Goal: Find contact information: Find contact information

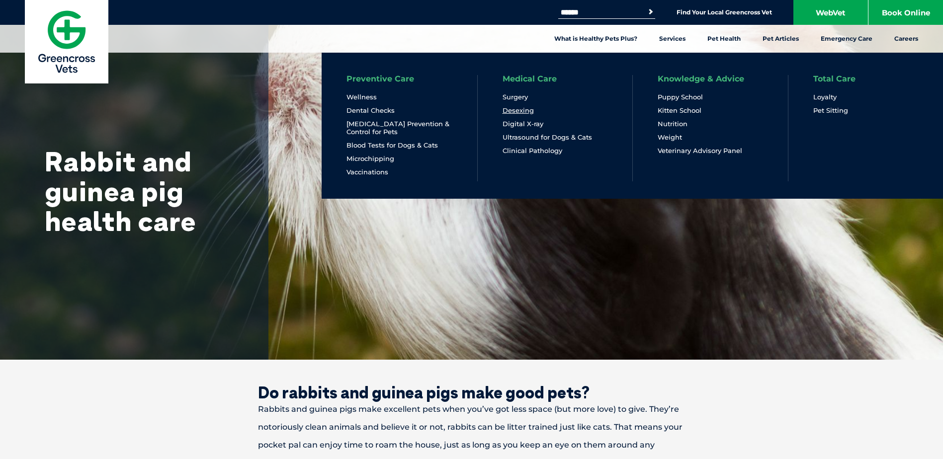
click at [522, 111] on link "Desexing" at bounding box center [518, 110] width 31 height 8
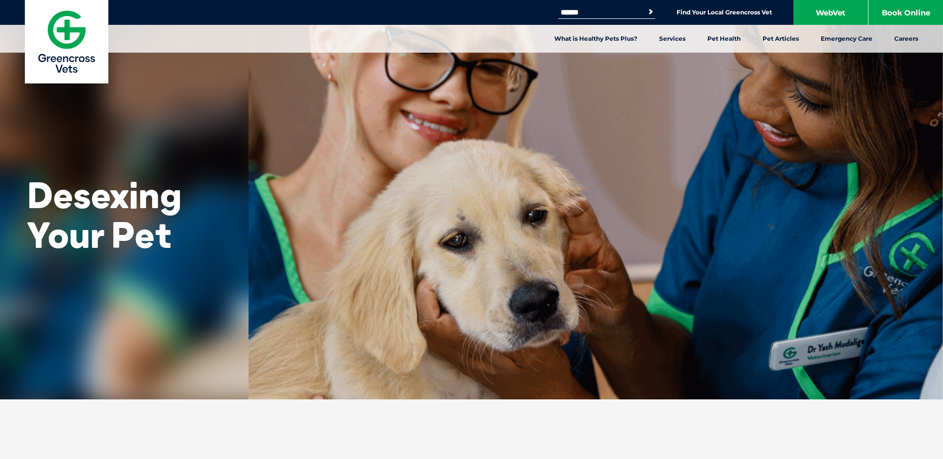
click at [625, 14] on input "Search for:" at bounding box center [600, 12] width 84 height 8
type input "****"
click at [651, 12] on button "Search" at bounding box center [644, 11] width 23 height 14
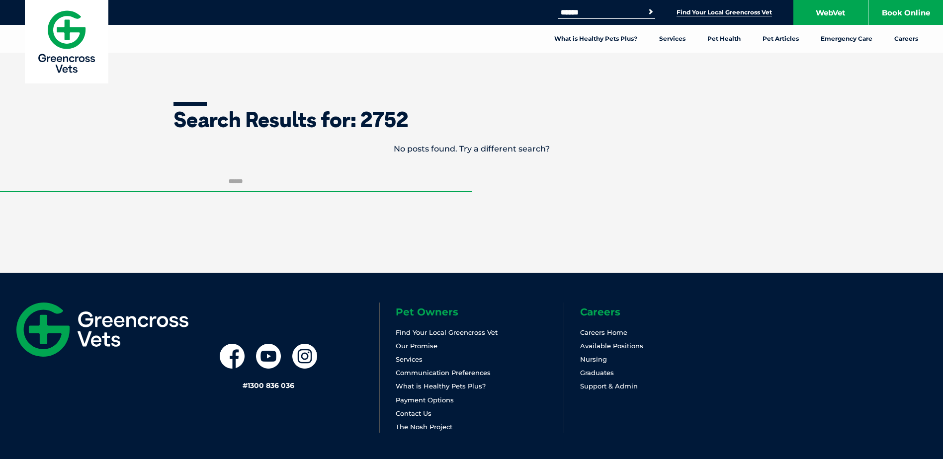
click at [713, 14] on link "Find Your Local Greencross Vet" at bounding box center [723, 12] width 95 height 8
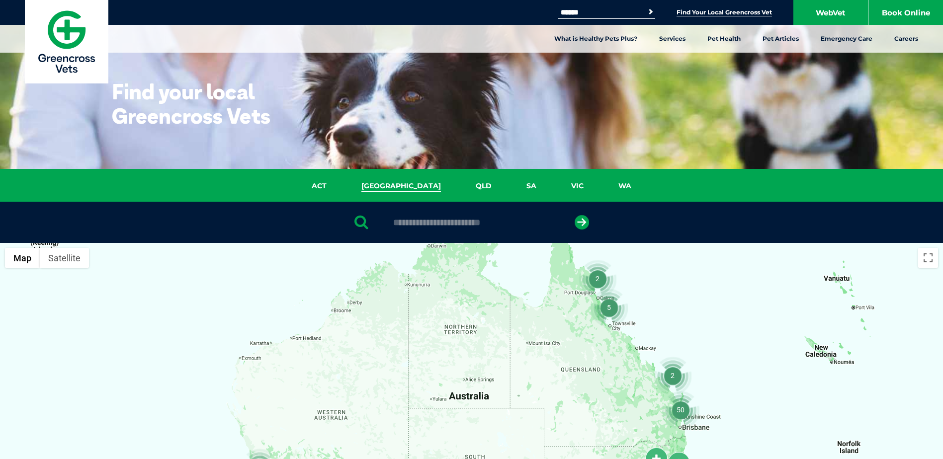
click at [402, 186] on link "[GEOGRAPHIC_DATA]" at bounding box center [401, 185] width 114 height 11
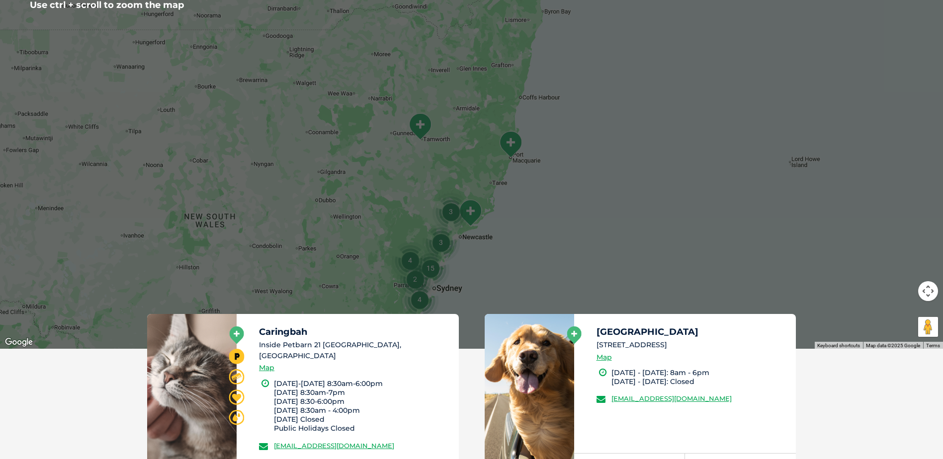
scroll to position [178, 0]
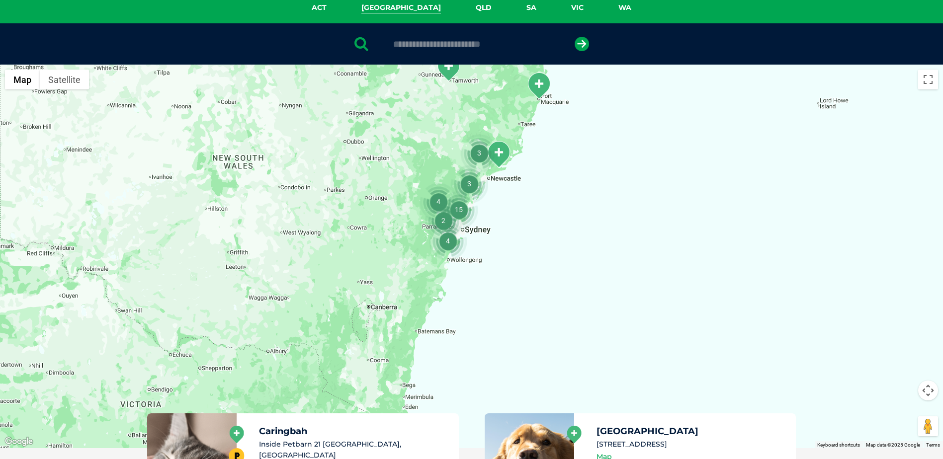
drag, startPoint x: 500, startPoint y: 359, endPoint x: 528, endPoint y: 200, distance: 161.6
click at [528, 200] on div at bounding box center [471, 257] width 943 height 384
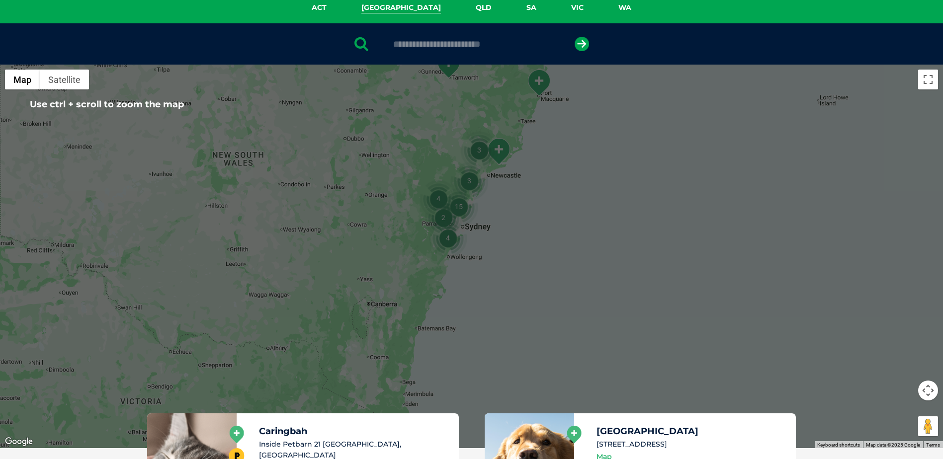
scroll to position [79, 0]
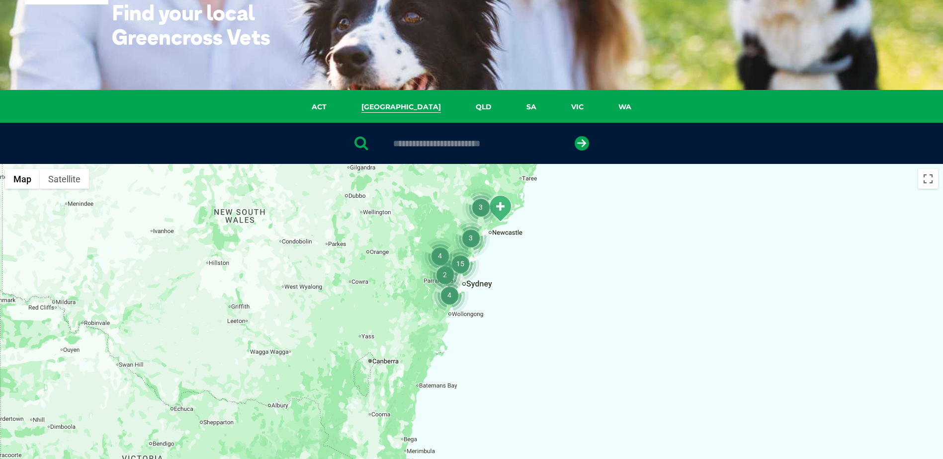
drag, startPoint x: 499, startPoint y: 369, endPoint x: 501, endPoint y: 318, distance: 50.7
click at [501, 318] on div at bounding box center [471, 356] width 943 height 384
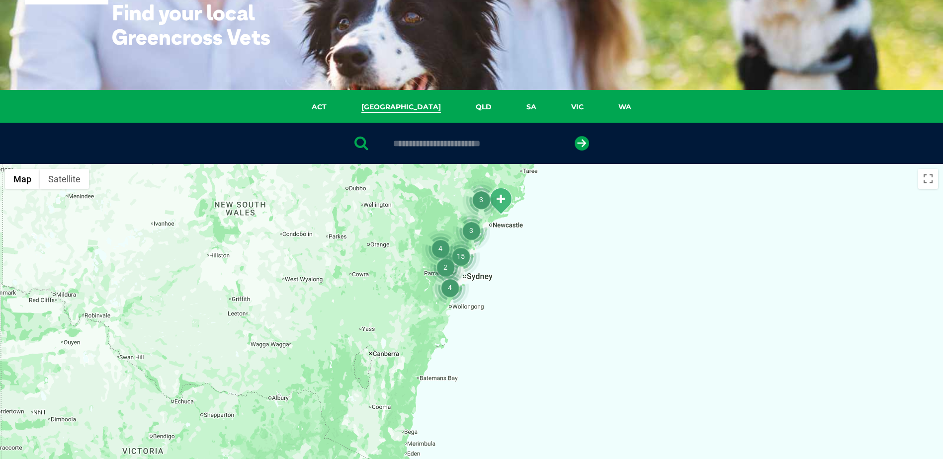
scroll to position [129, 0]
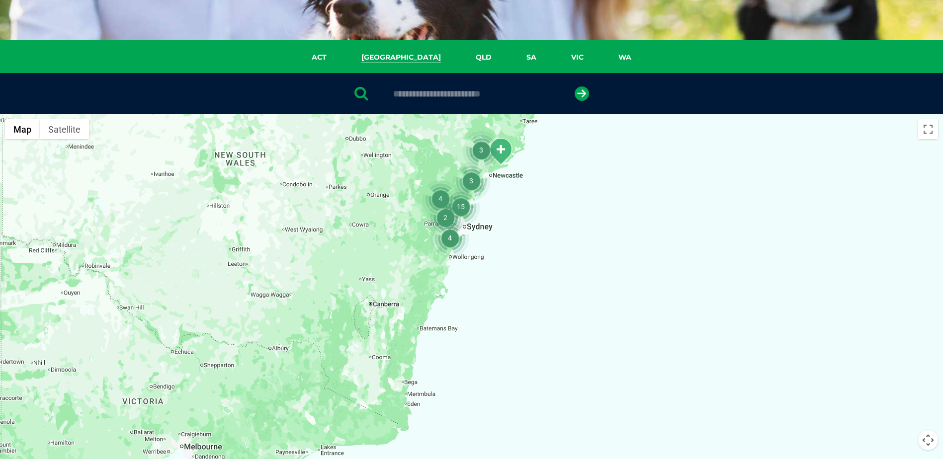
click at [445, 221] on img "15" at bounding box center [461, 207] width 38 height 38
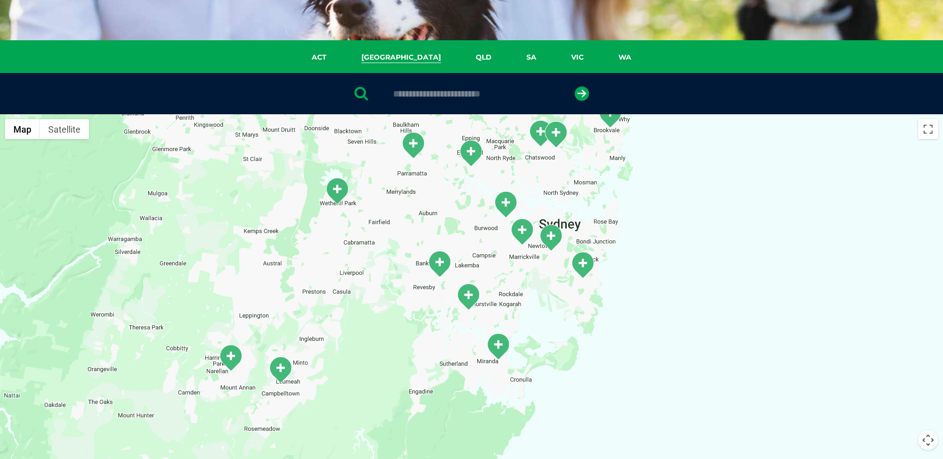
drag, startPoint x: 408, startPoint y: 404, endPoint x: 408, endPoint y: 311, distance: 93.4
click at [408, 311] on div "To navigate, press the arrow keys." at bounding box center [471, 306] width 943 height 384
click at [227, 358] on img "Narellan" at bounding box center [230, 357] width 25 height 27
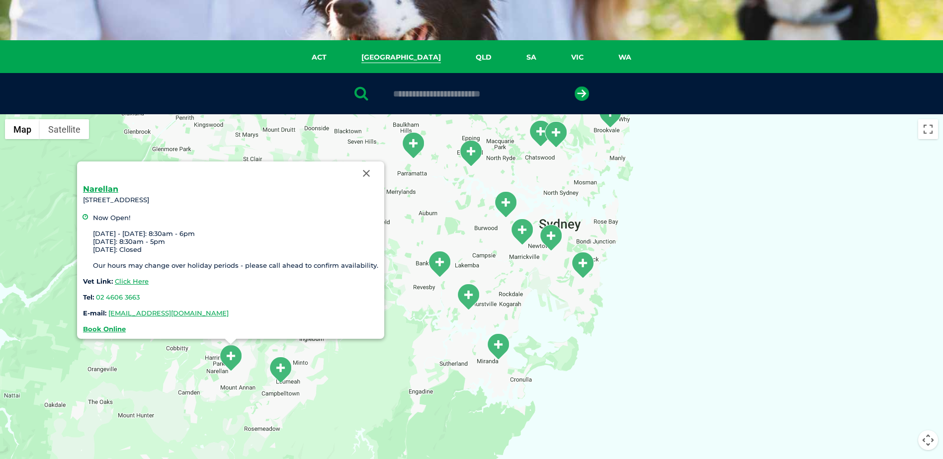
drag, startPoint x: 147, startPoint y: 298, endPoint x: 100, endPoint y: 296, distance: 46.3
click at [100, 296] on div "Narellan 8 Yarmouth Pl, Narellan NSW 2567 Now Open! Monday - Friday: 8:30am - 6…" at bounding box center [230, 259] width 295 height 148
copy link "02 4606 3663"
